Goal: Task Accomplishment & Management: Use online tool/utility

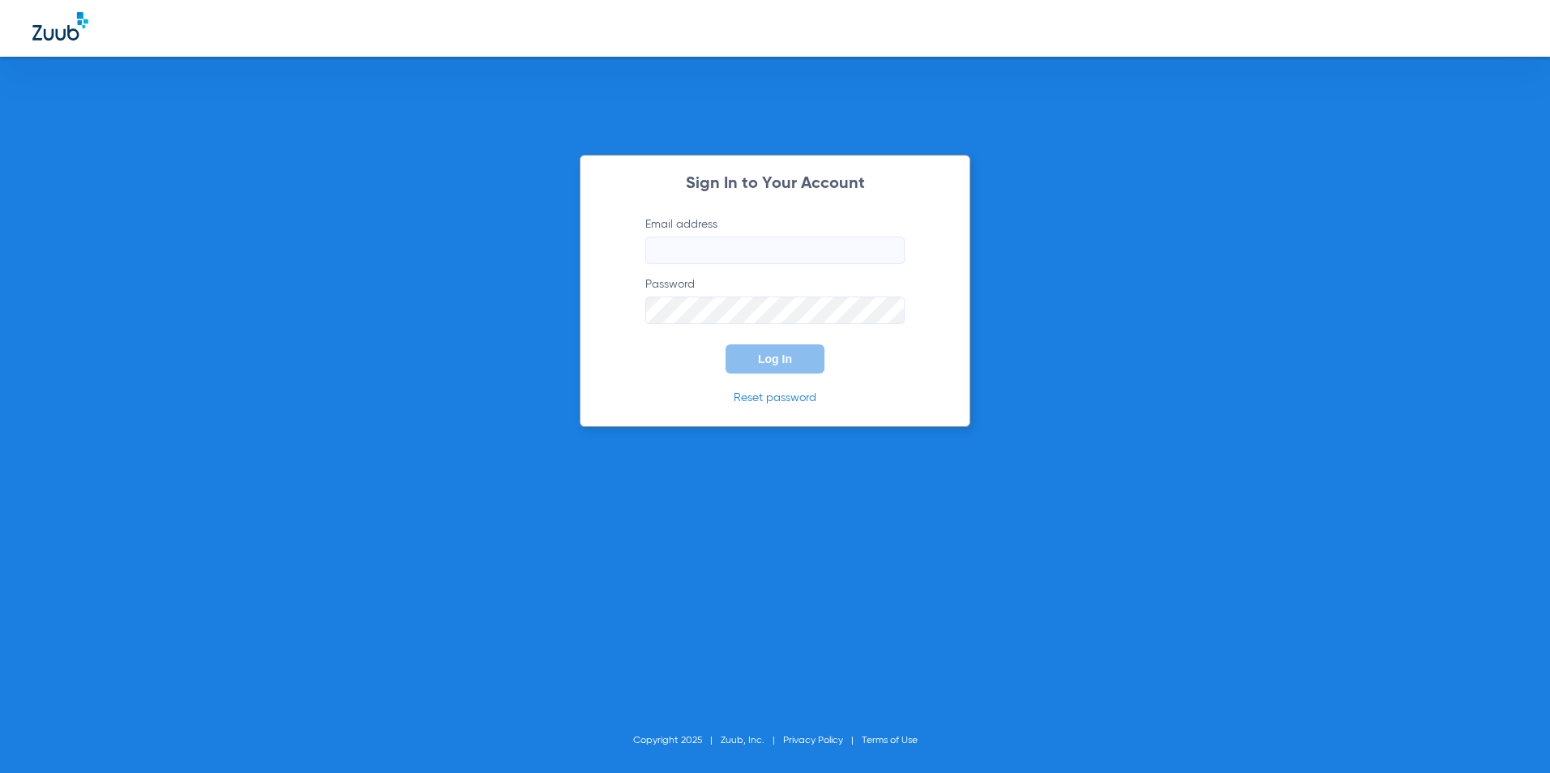
click at [802, 261] on input "Email address" at bounding box center [774, 251] width 259 height 28
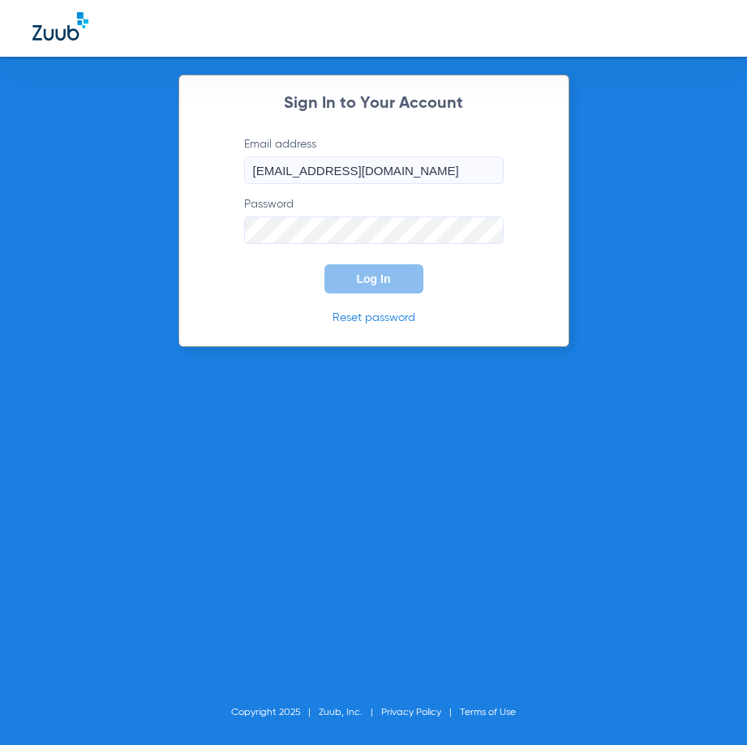
type input "[EMAIL_ADDRESS][DOMAIN_NAME]"
click at [380, 277] on span "Log In" at bounding box center [374, 278] width 34 height 13
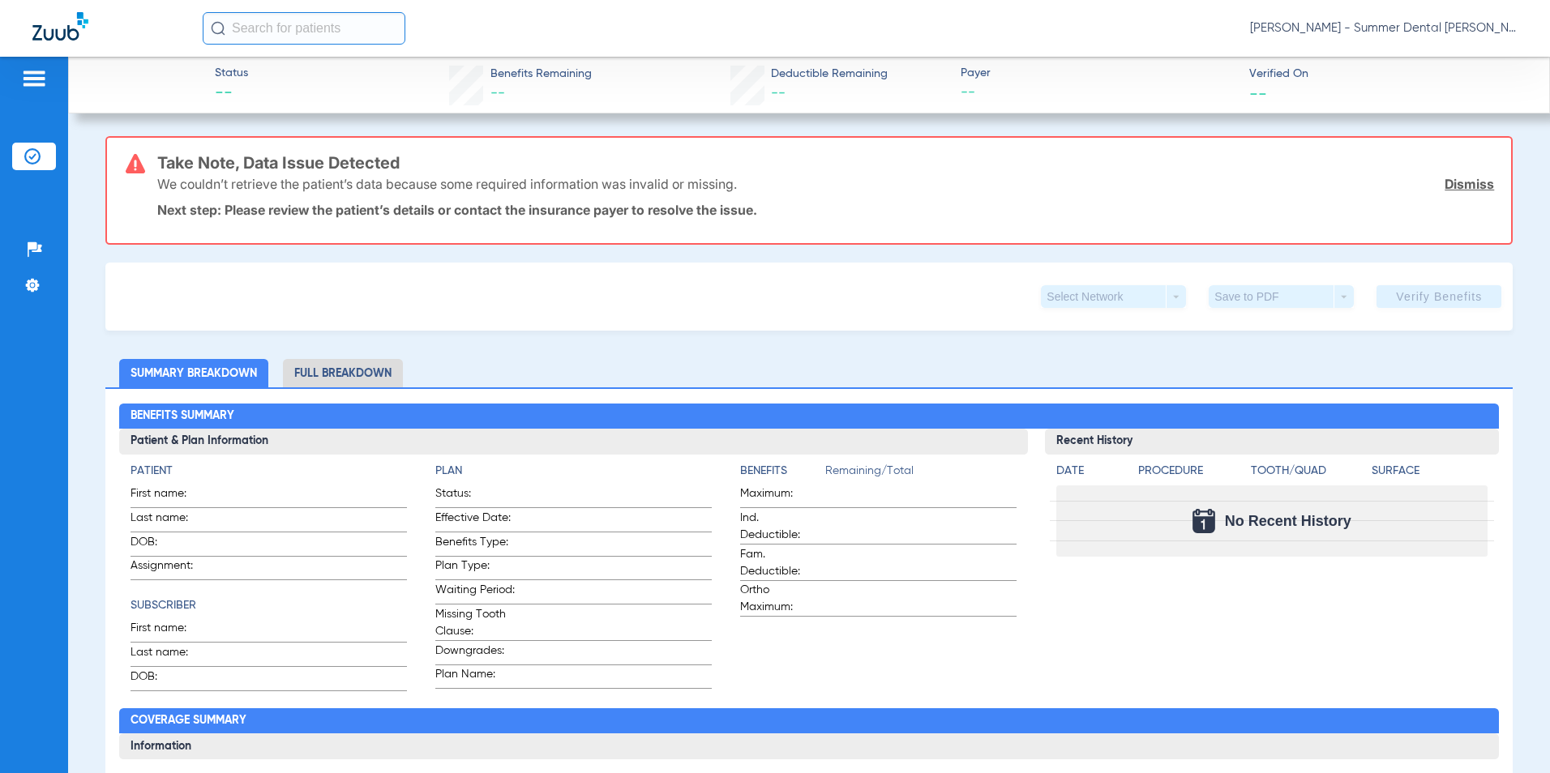
click at [43, 152] on li "Insurance Verification" at bounding box center [34, 157] width 44 height 28
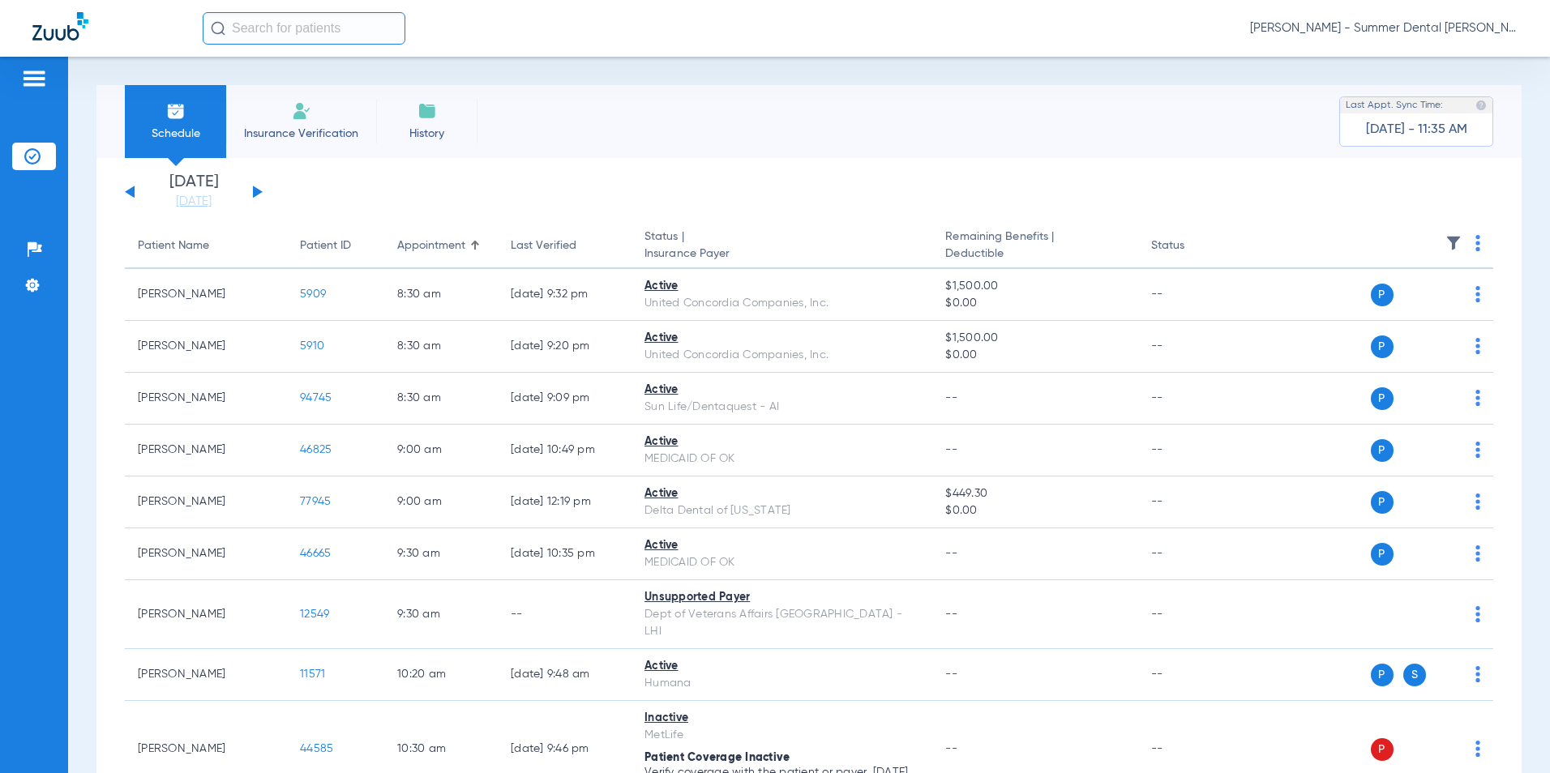
click at [259, 191] on button at bounding box center [258, 192] width 10 height 12
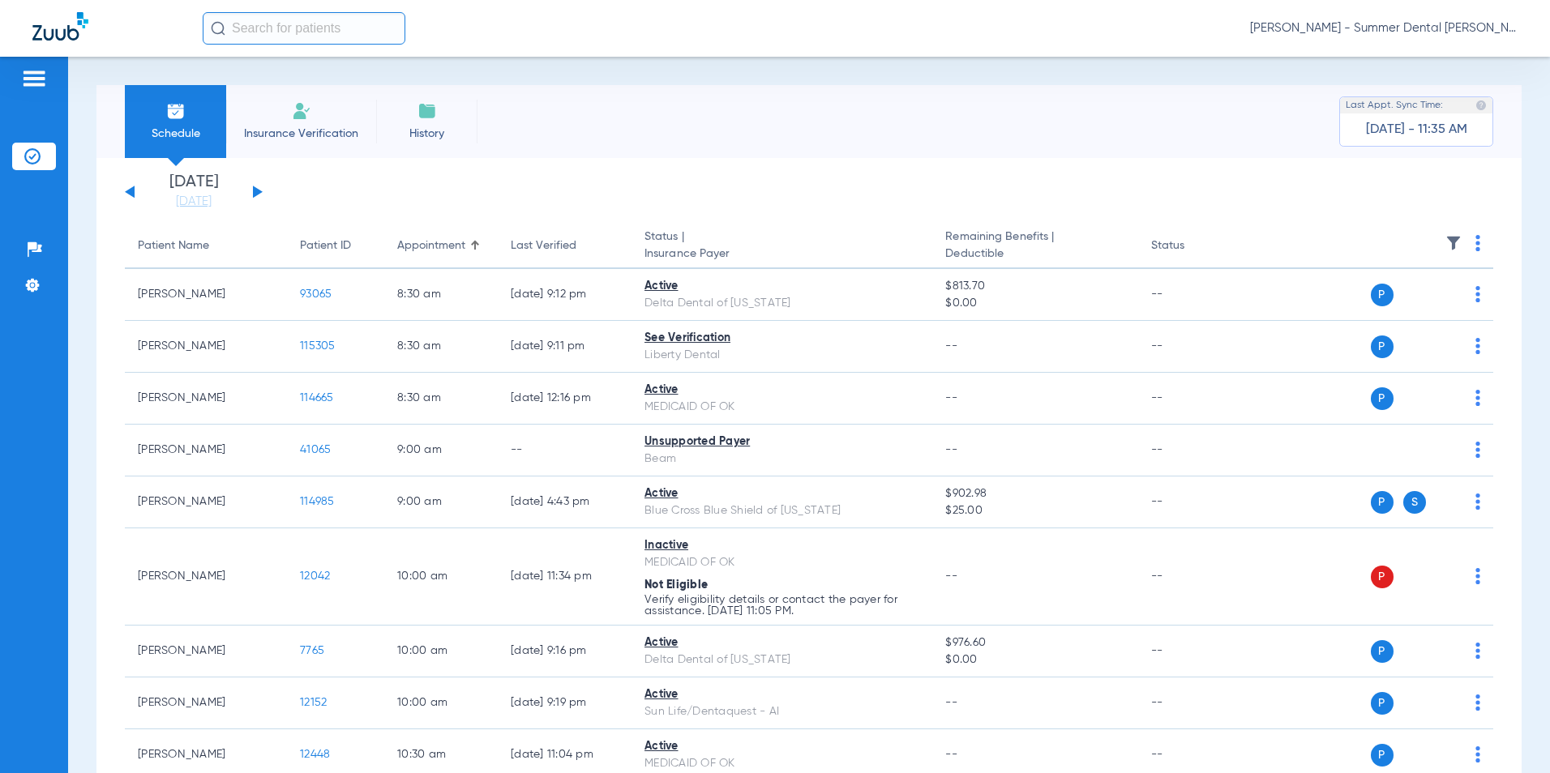
click at [259, 191] on button at bounding box center [258, 192] width 10 height 12
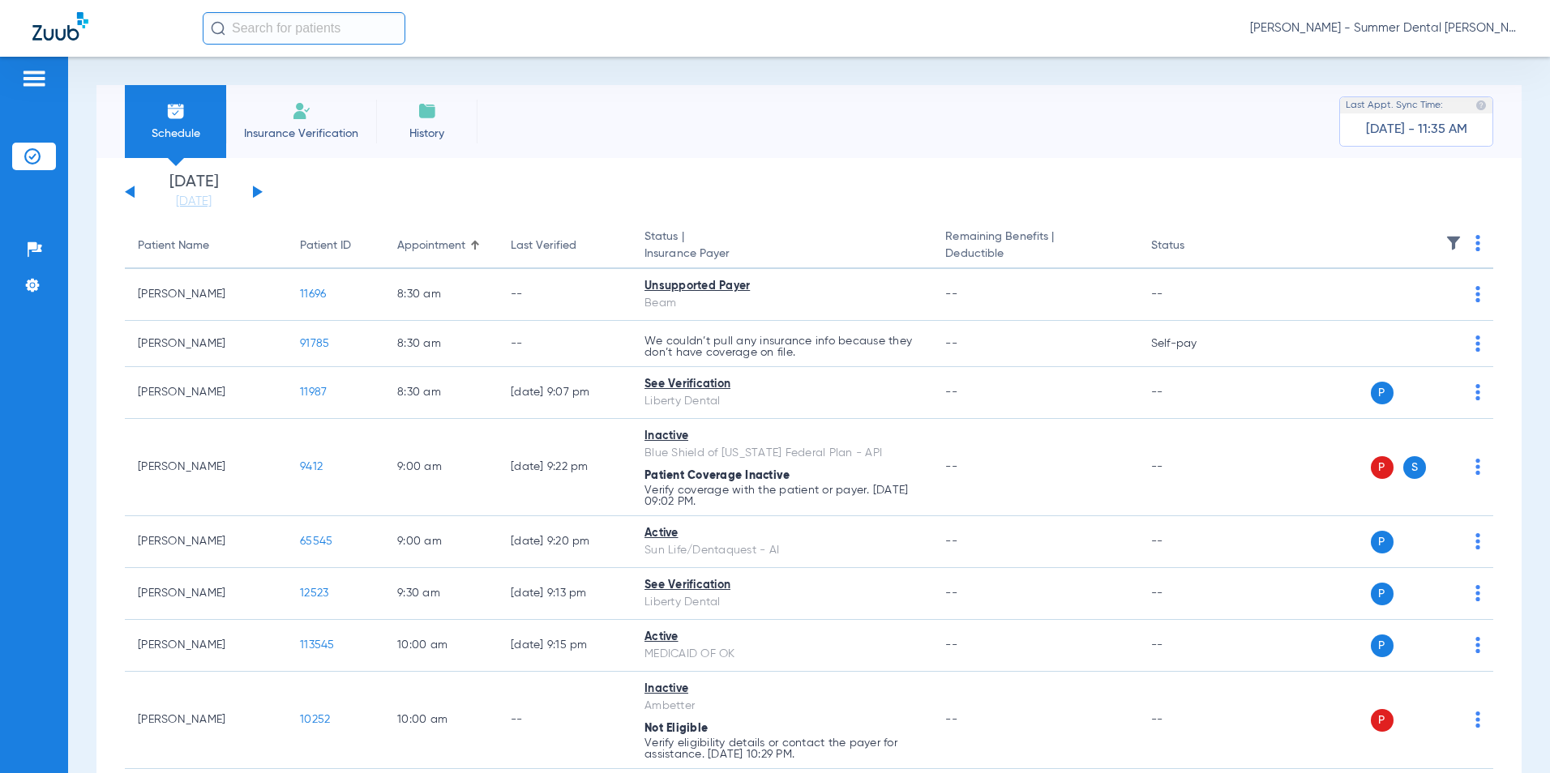
click at [133, 195] on button at bounding box center [130, 192] width 10 height 12
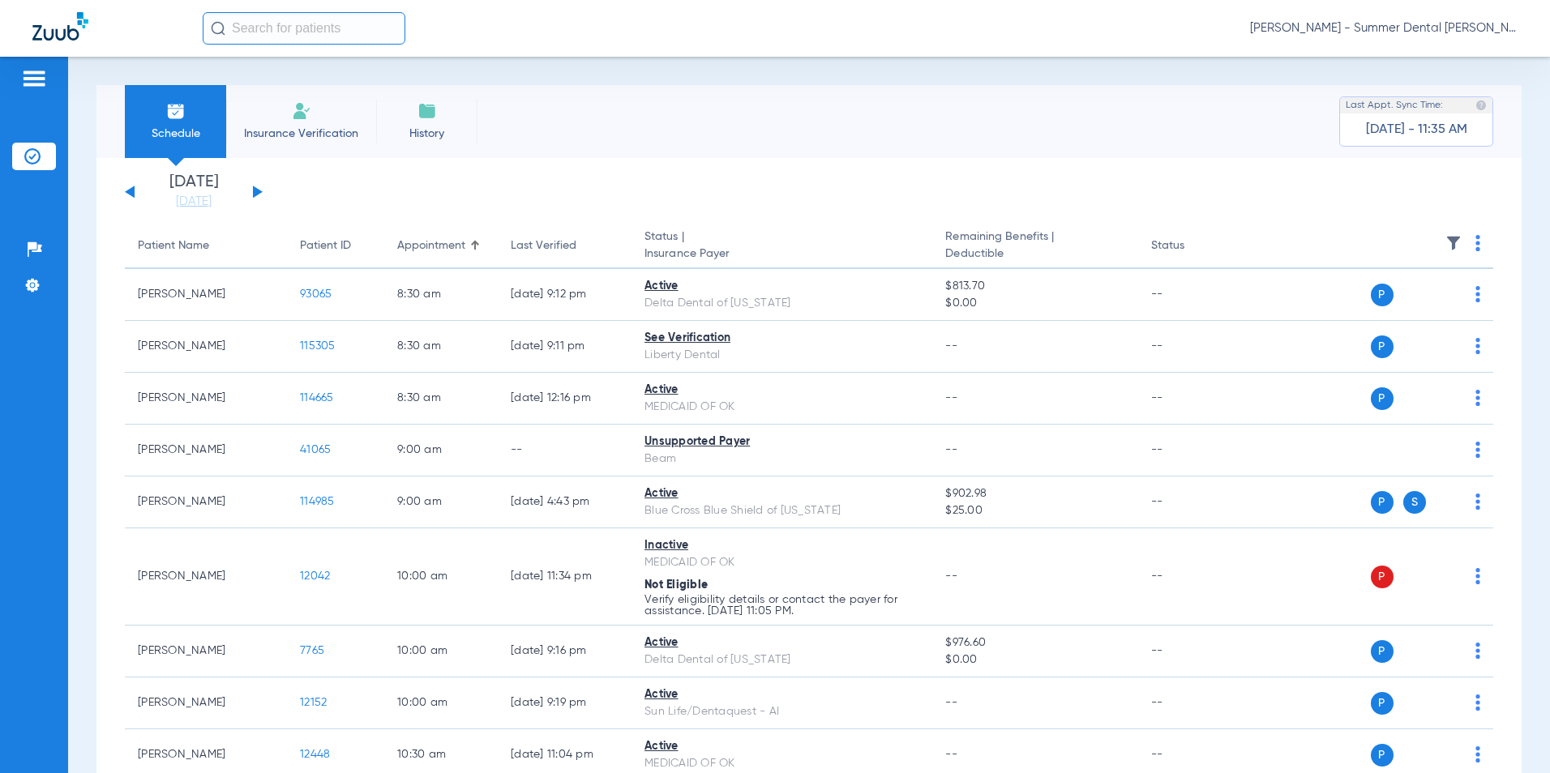
click at [259, 193] on button at bounding box center [258, 192] width 10 height 12
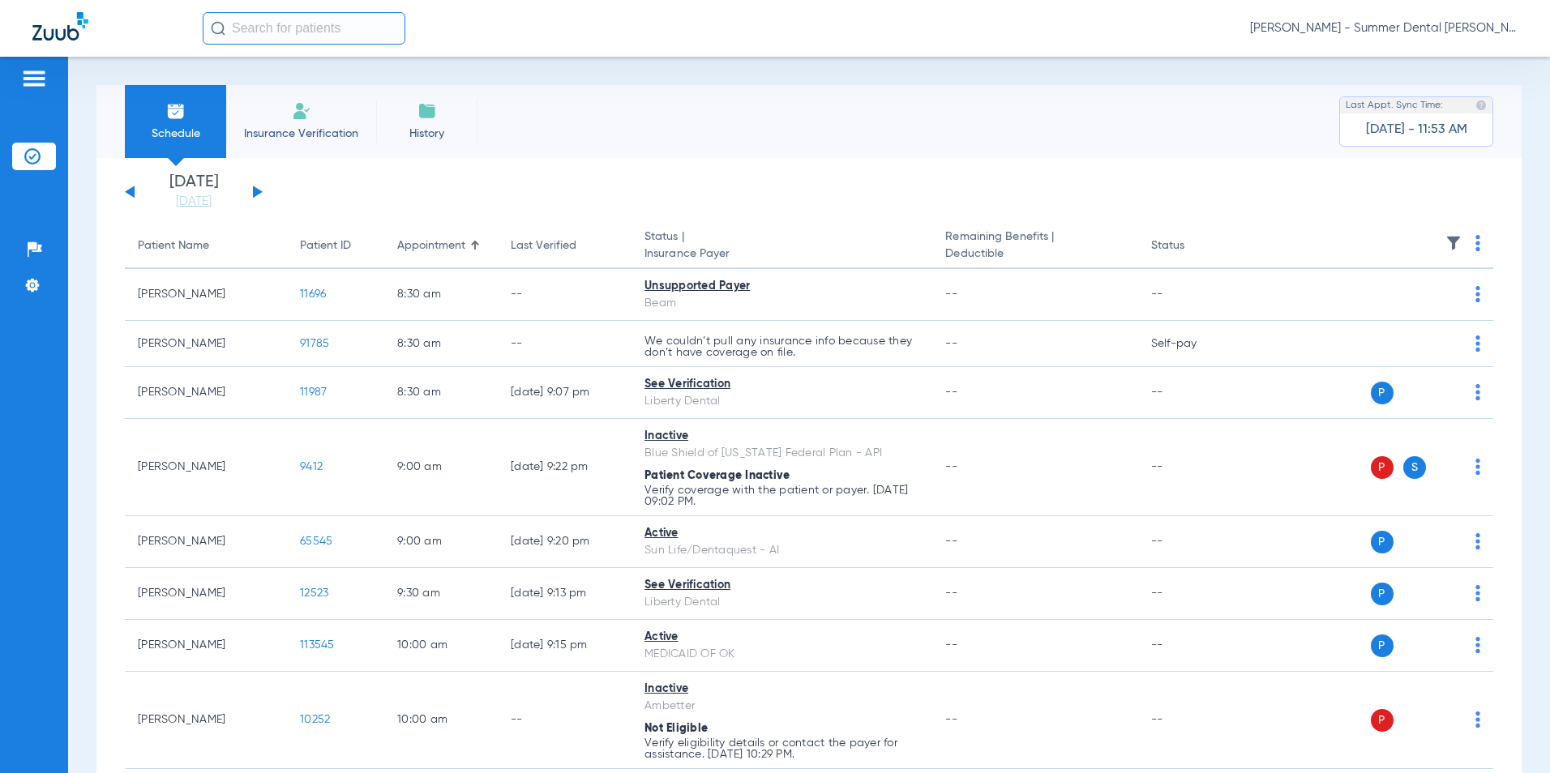
click at [260, 191] on button at bounding box center [258, 192] width 10 height 12
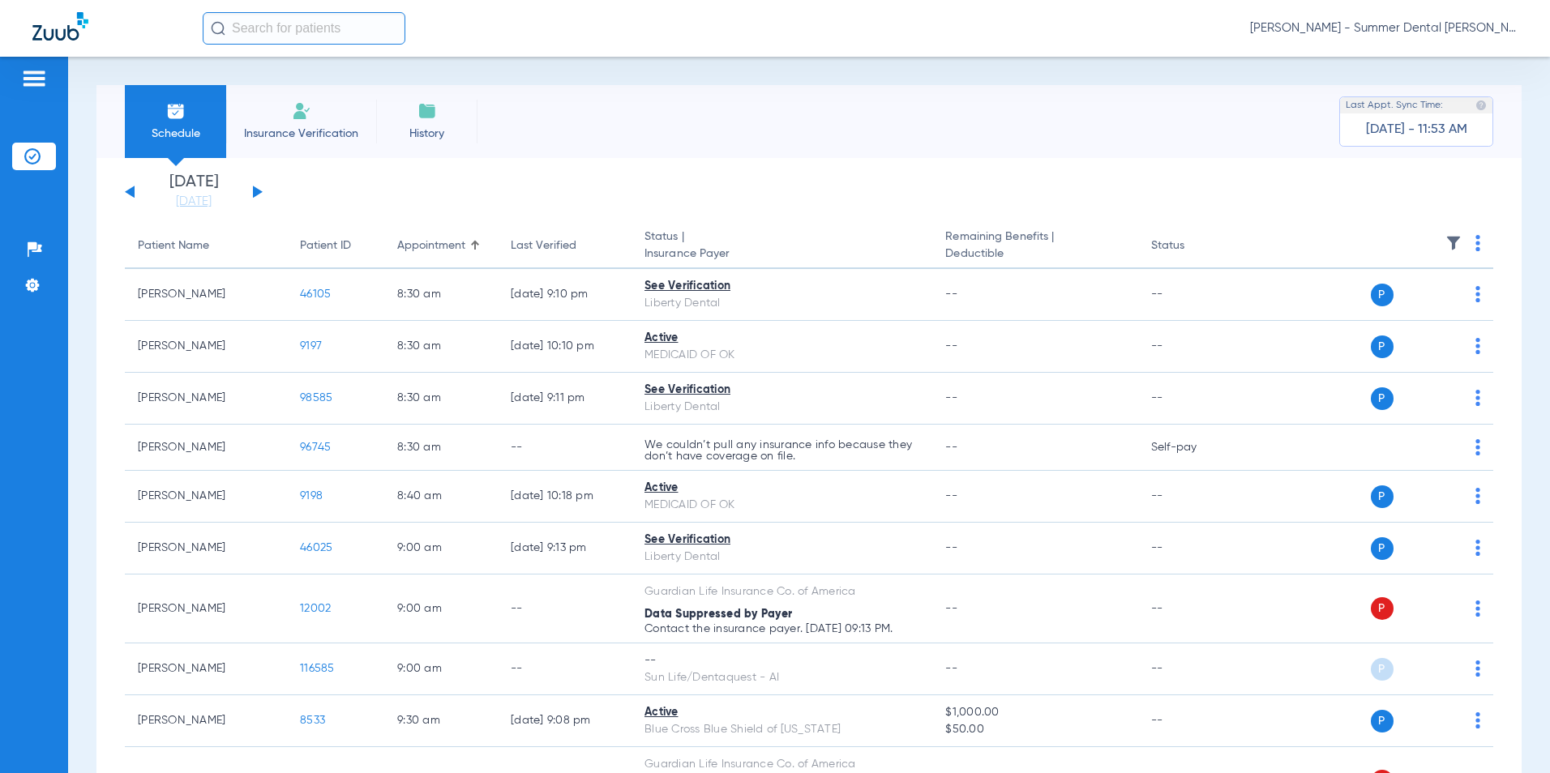
scroll to position [162, 0]
